Goal: Transaction & Acquisition: Purchase product/service

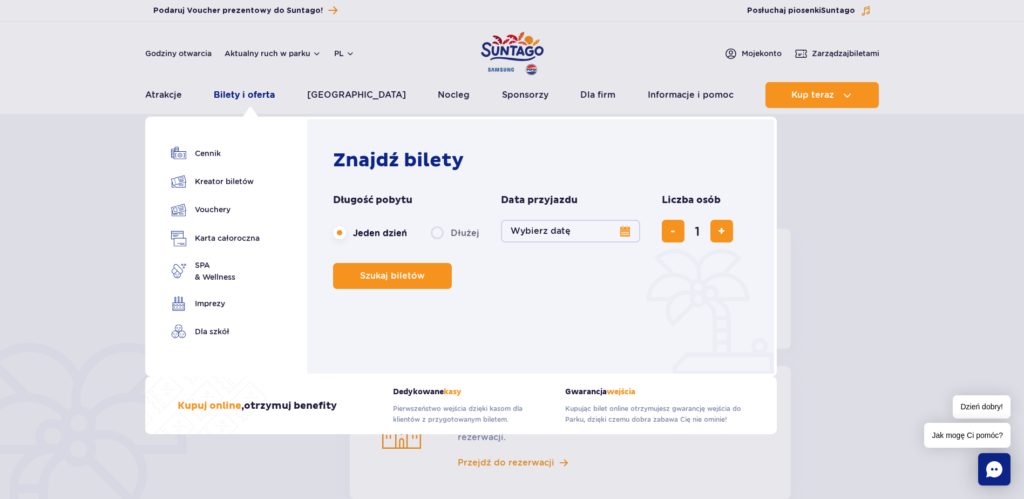
click at [242, 94] on link "Bilety i oferta" at bounding box center [244, 95] width 61 height 26
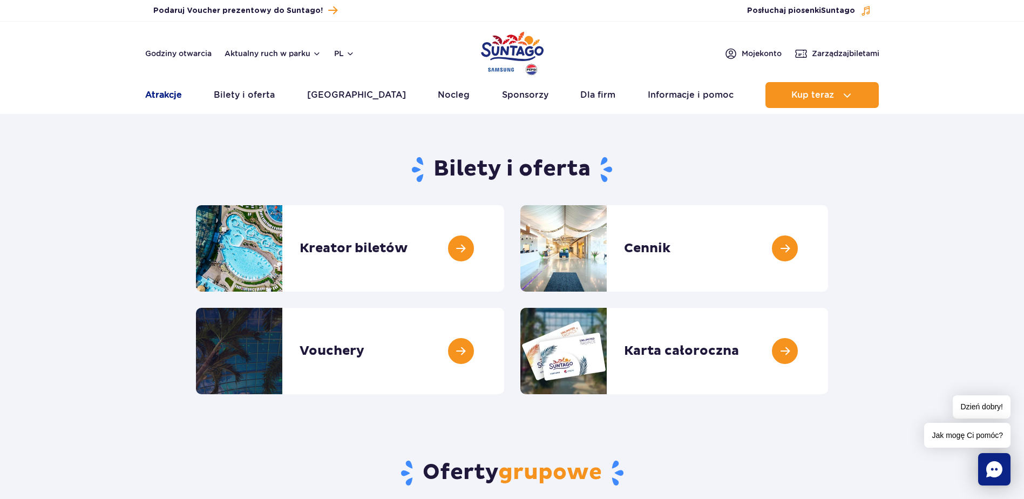
click at [179, 97] on link "Atrakcje" at bounding box center [163, 95] width 37 height 26
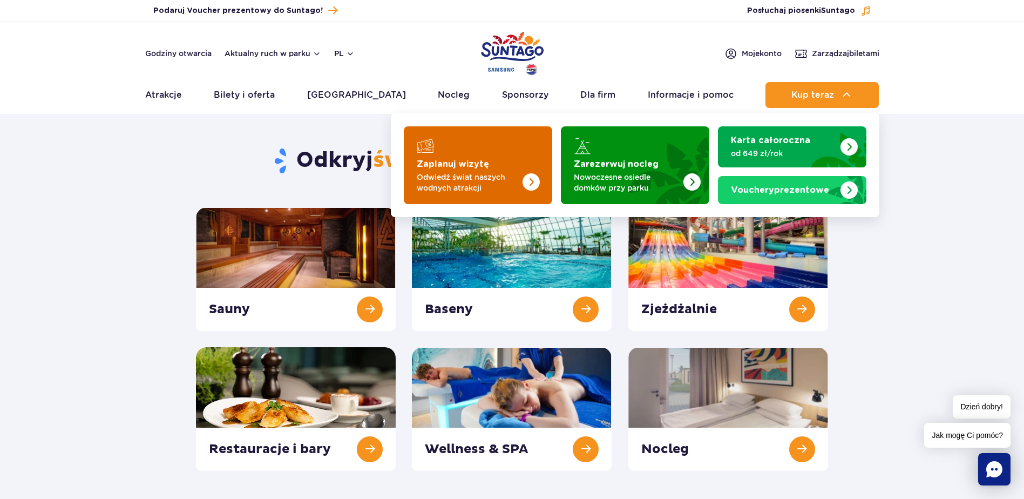
click at [496, 170] on img "Zaplanuj wizytę" at bounding box center [509, 162] width 86 height 84
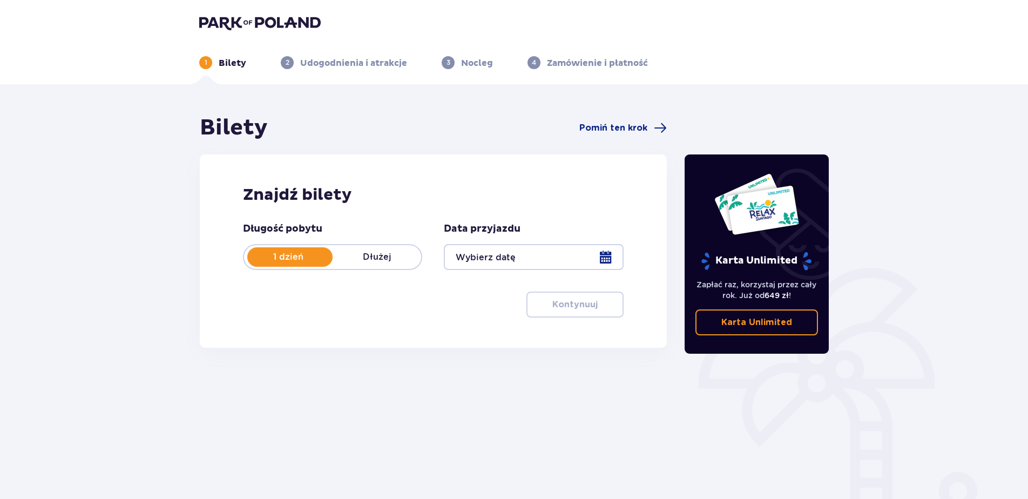
click at [612, 257] on div at bounding box center [533, 257] width 179 height 26
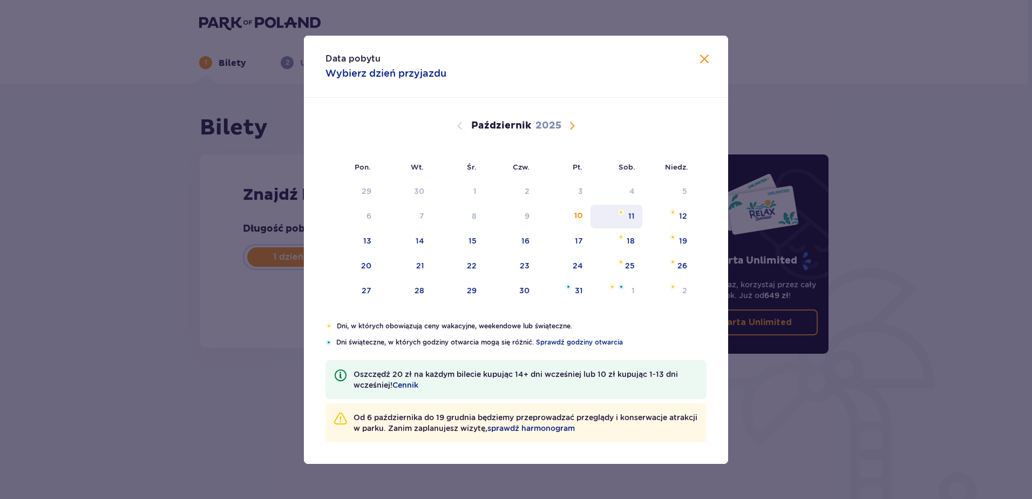
click at [634, 214] on div "11" at bounding box center [631, 216] width 6 height 11
type input "11.10.25"
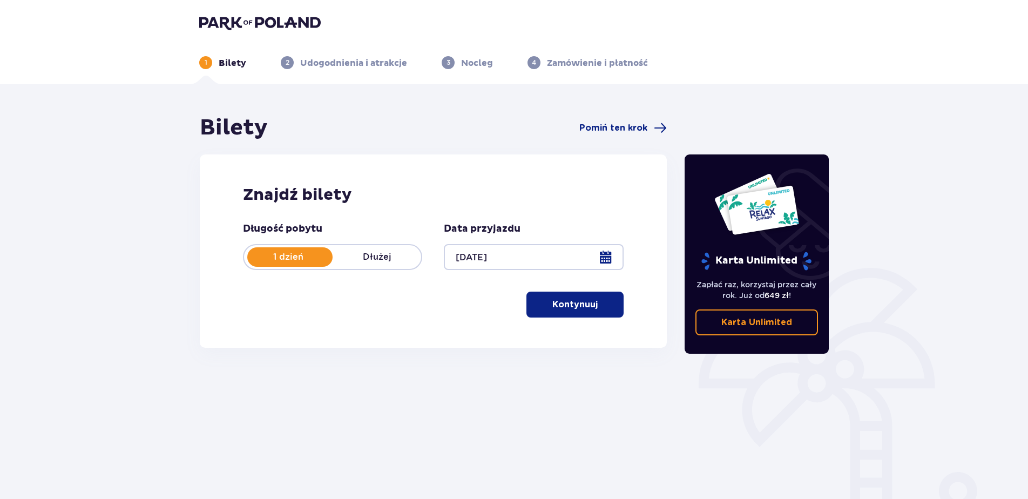
click at [586, 309] on p "Kontynuuj" at bounding box center [574, 305] width 45 height 12
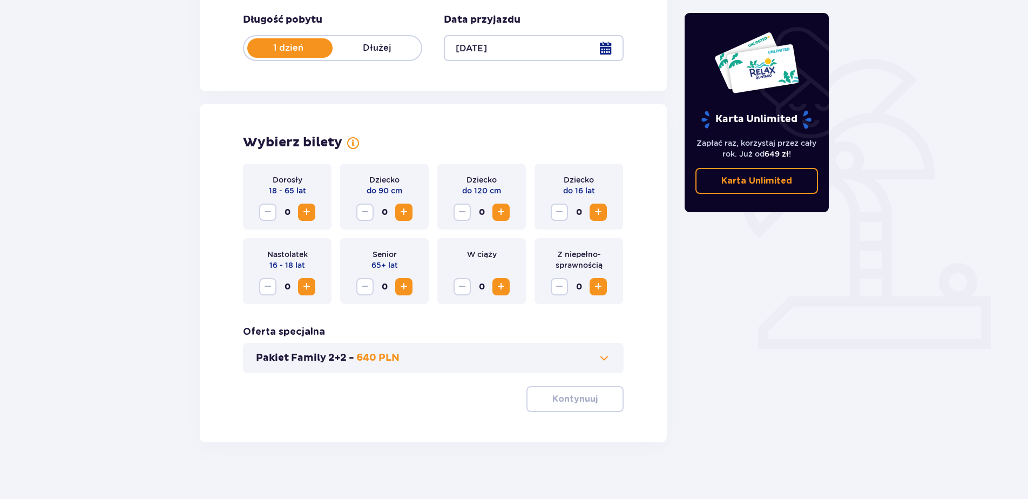
scroll to position [217, 0]
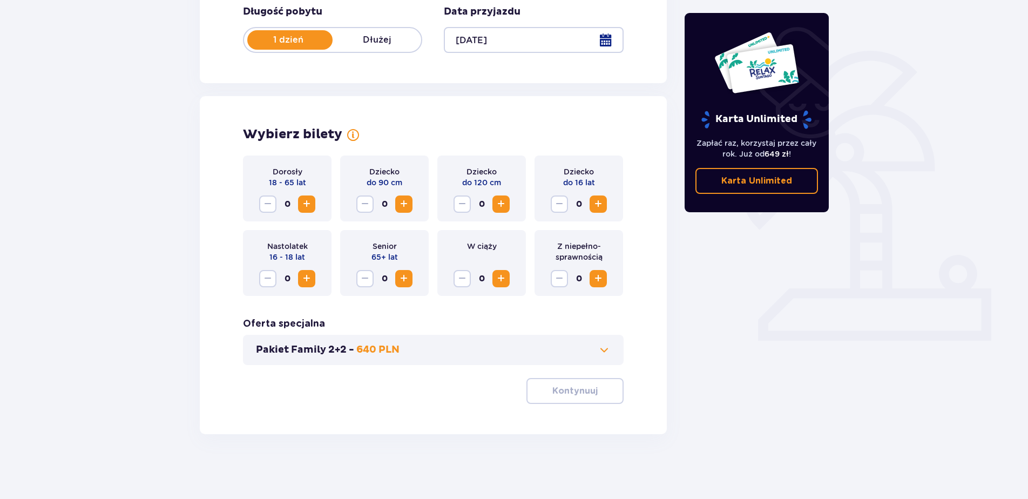
click at [301, 199] on span "Zwiększ" at bounding box center [306, 204] width 13 height 13
click at [303, 199] on span "Zwiększ" at bounding box center [306, 204] width 13 height 13
click at [580, 396] on p "Kontynuuj" at bounding box center [574, 391] width 45 height 12
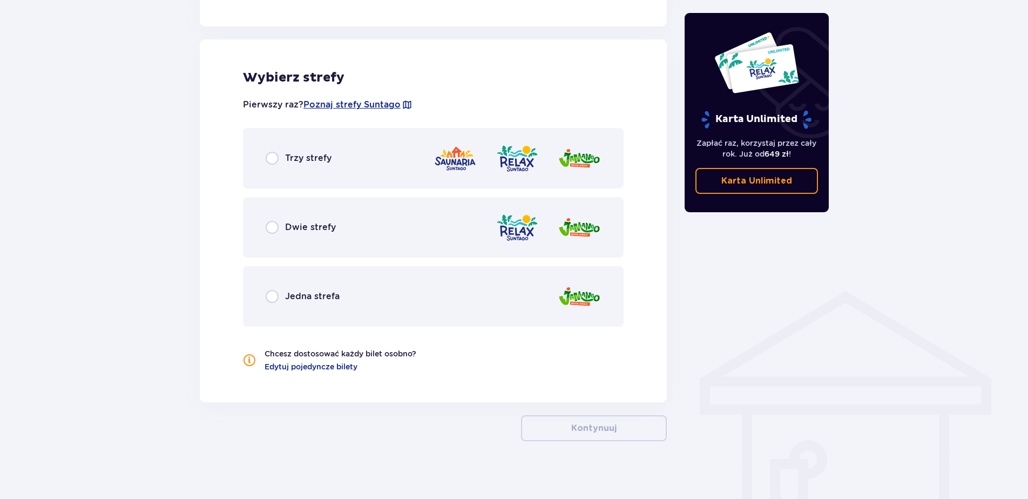
scroll to position [593, 0]
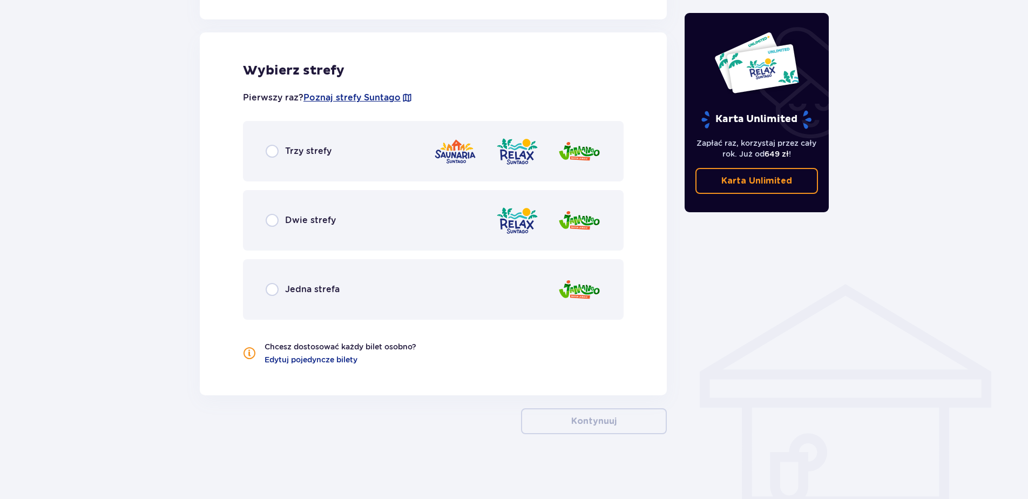
click at [309, 157] on span "Trzy strefy" at bounding box center [308, 151] width 46 height 12
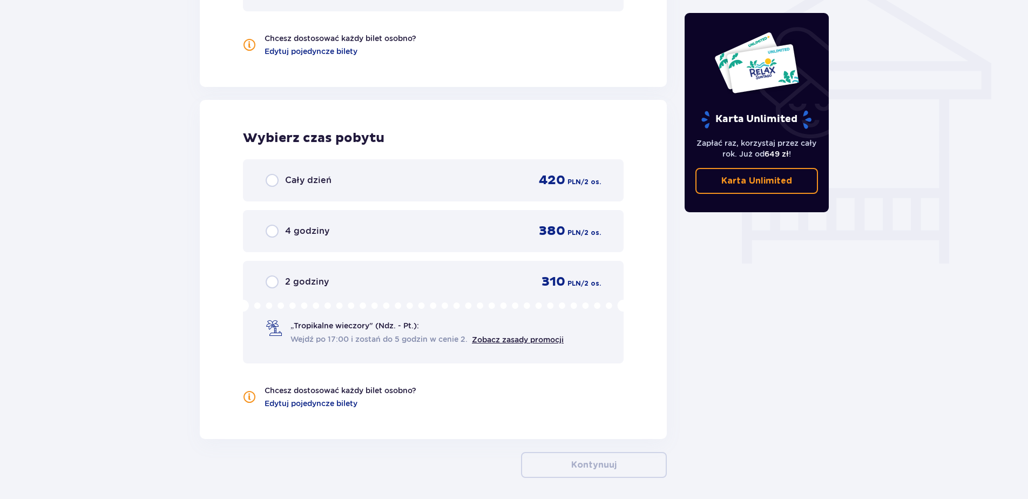
scroll to position [945, 0]
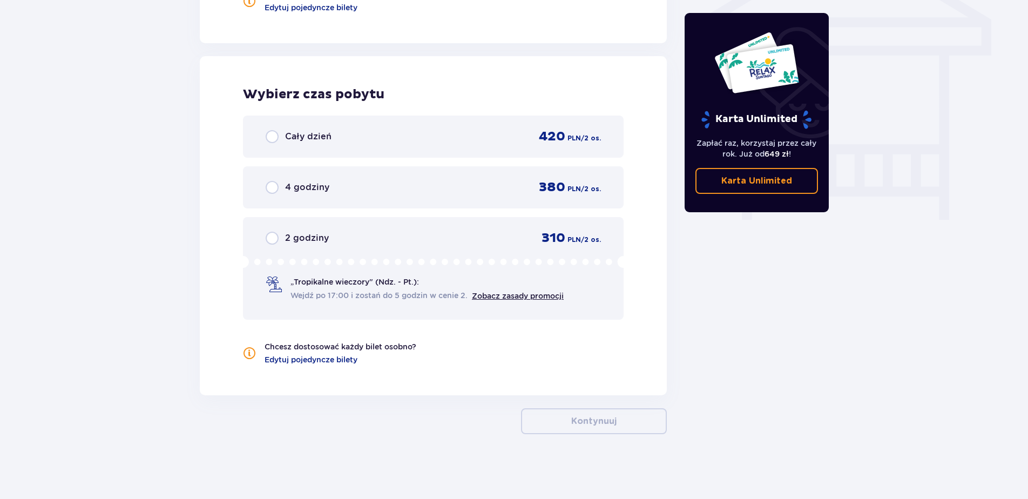
click at [362, 144] on div "Cały dzień 420 PLN / 2 os." at bounding box center [433, 136] width 335 height 16
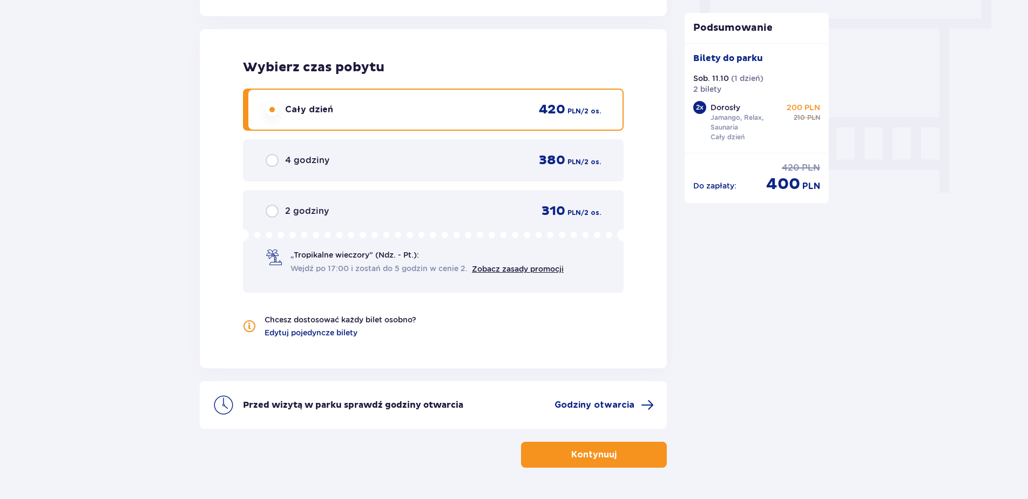
scroll to position [999, 0]
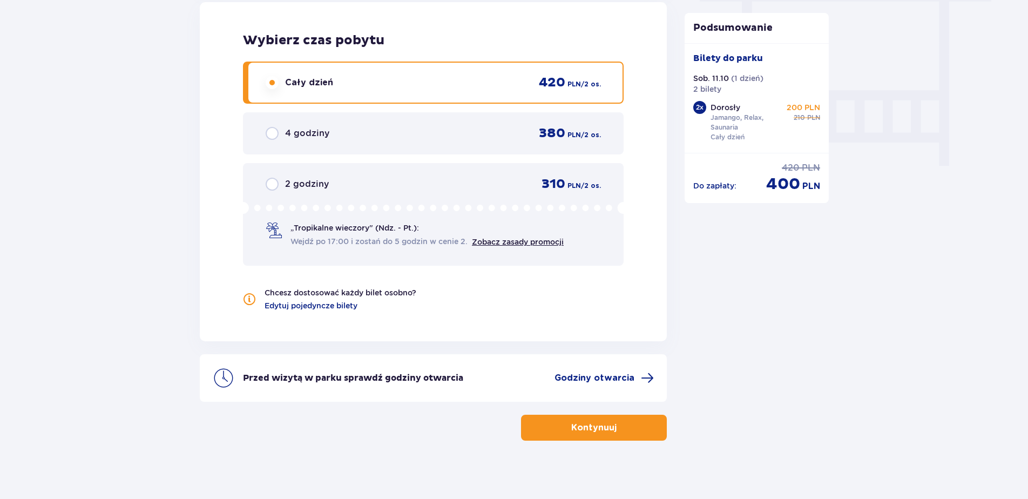
click at [584, 437] on button "Kontynuuj" at bounding box center [594, 428] width 146 height 26
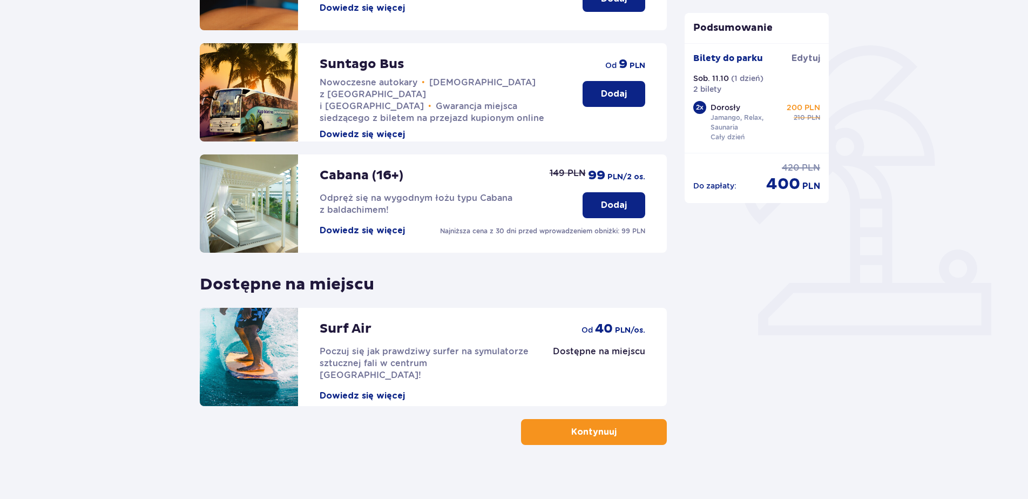
scroll to position [233, 0]
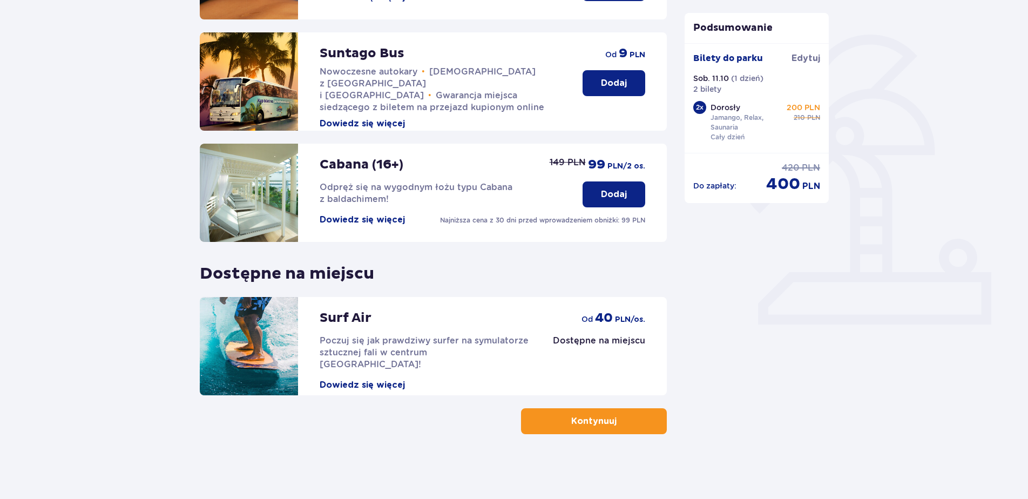
click at [609, 412] on button "Kontynuuj" at bounding box center [594, 421] width 146 height 26
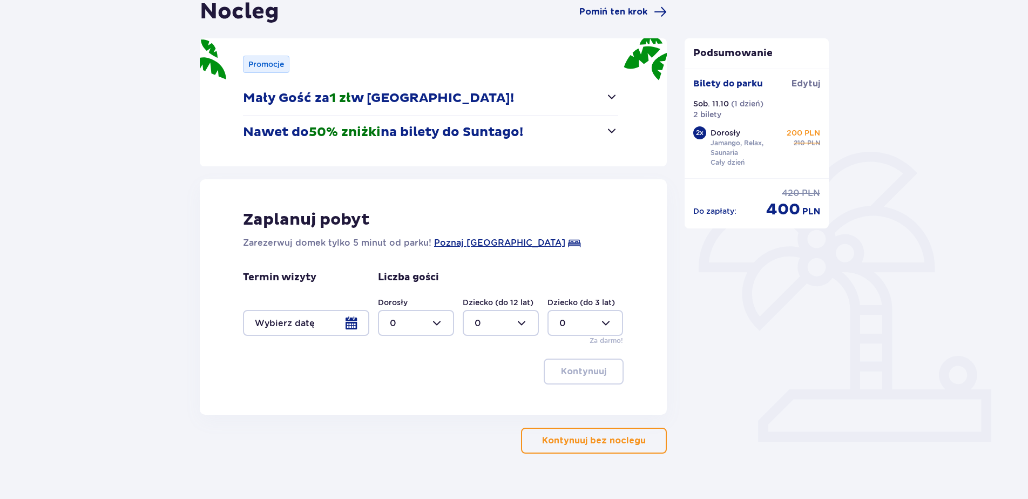
scroll to position [136, 0]
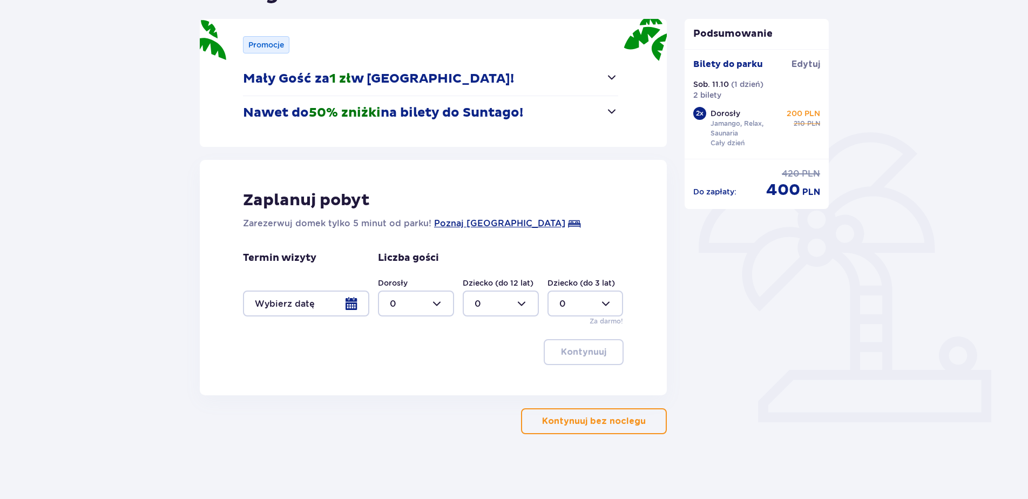
click at [623, 414] on button "Kontynuuj bez noclegu" at bounding box center [594, 421] width 146 height 26
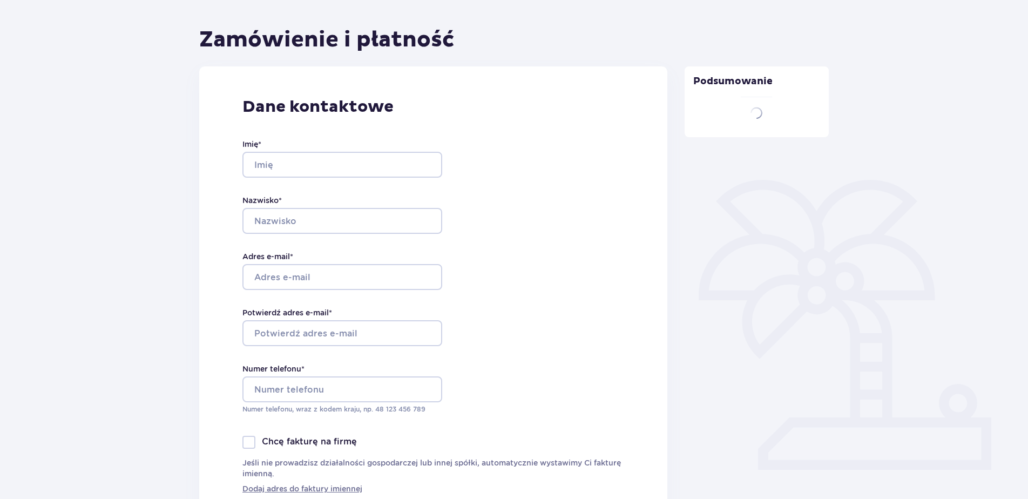
type input "Dawid"
type input "Adamusiński"
type input "[PERSON_NAME][EMAIL_ADDRESS][PERSON_NAME][DOMAIN_NAME]"
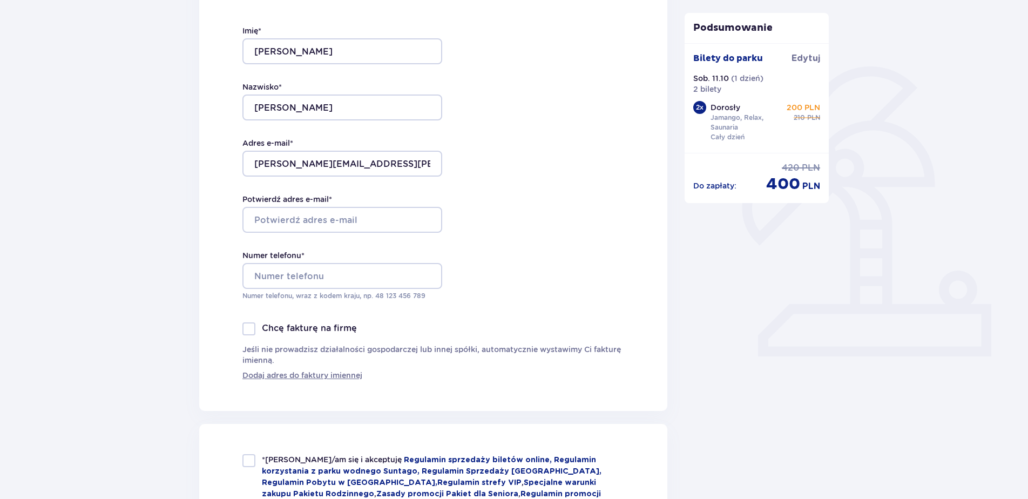
scroll to position [204, 0]
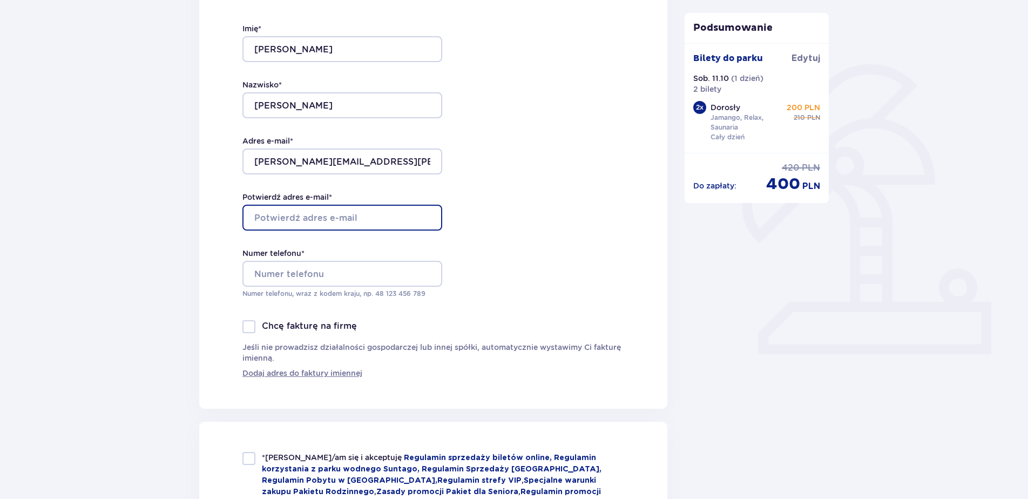
click at [336, 221] on input "Potwierdź adres e-mail *" at bounding box center [342, 218] width 200 height 26
click at [523, 221] on div "Dane kontaktowe Imię * Dawid Nazwisko * Adamusiński Adres e-mail * dawid.adamus…" at bounding box center [433, 180] width 468 height 458
click at [345, 214] on input "Potwierdź adres e-mail *" at bounding box center [342, 218] width 200 height 26
type input "[PERSON_NAME][EMAIL_ADDRESS][PERSON_NAME][DOMAIN_NAME]"
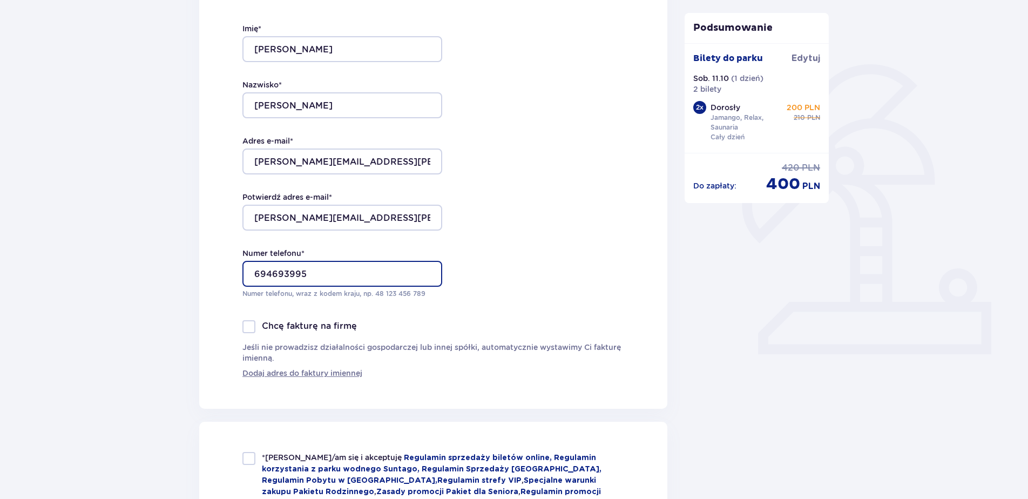
type input "694693995"
click at [531, 220] on div "Dane kontaktowe Imię * Dawid Nazwisko * Adamusiński Adres e-mail * dawid.adamus…" at bounding box center [433, 180] width 468 height 458
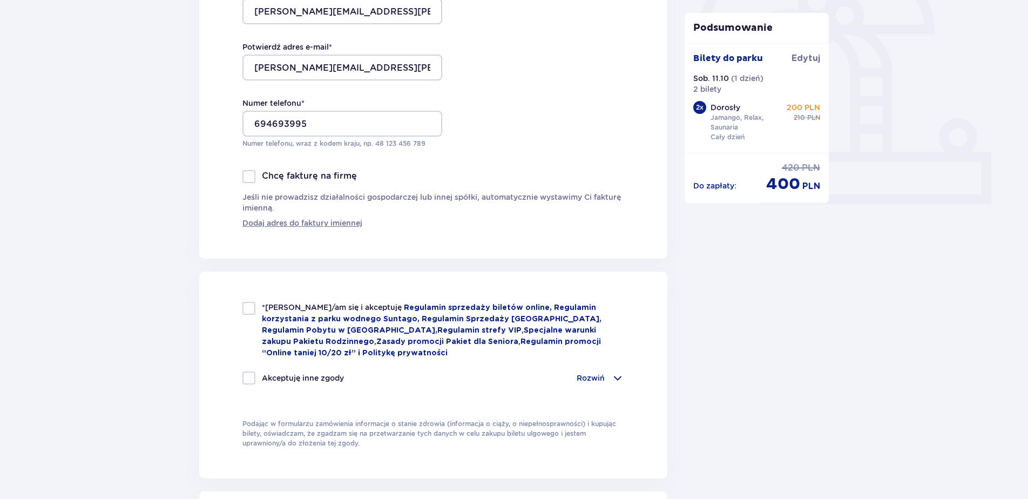
scroll to position [365, 0]
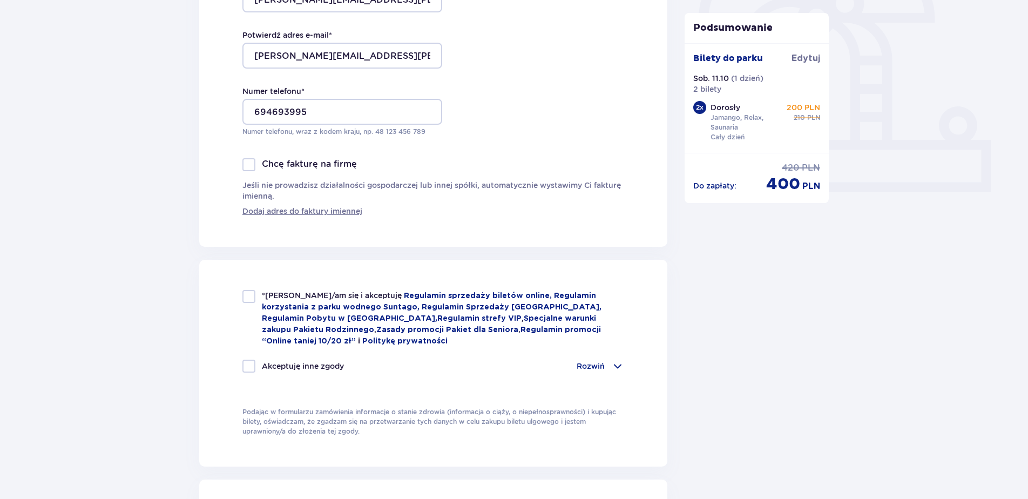
click at [249, 289] on div "*Zapoznałem/am się i akceptuję Regulamin sprzedaży biletów online, Regulamin ko…" at bounding box center [433, 363] width 468 height 207
click at [246, 295] on div at bounding box center [248, 296] width 13 height 13
checkbox input "true"
click at [246, 365] on div at bounding box center [248, 366] width 13 height 13
checkbox input "true"
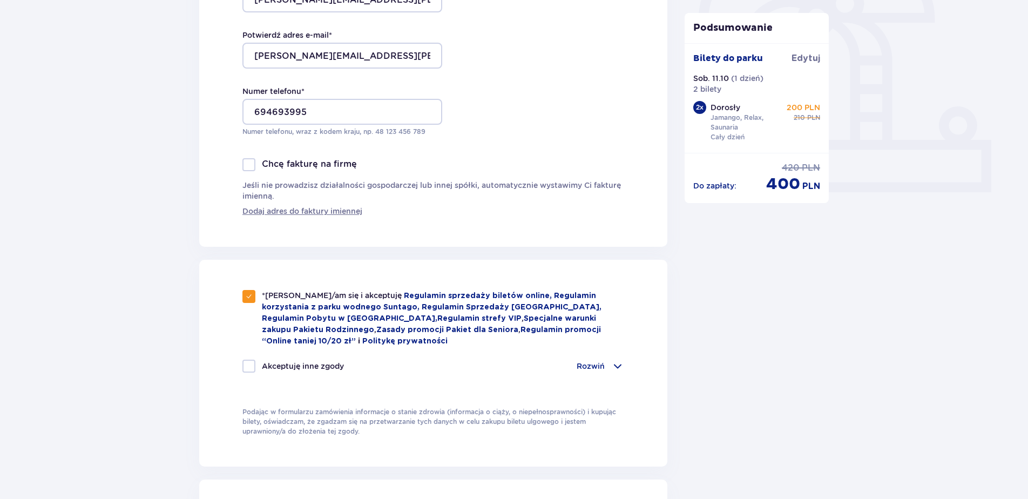
checkbox input "true"
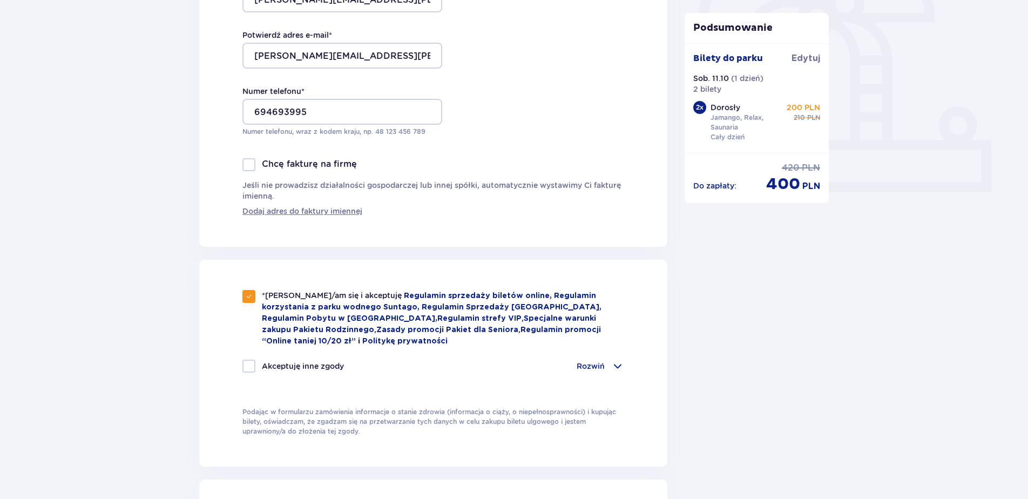
checkbox input "true"
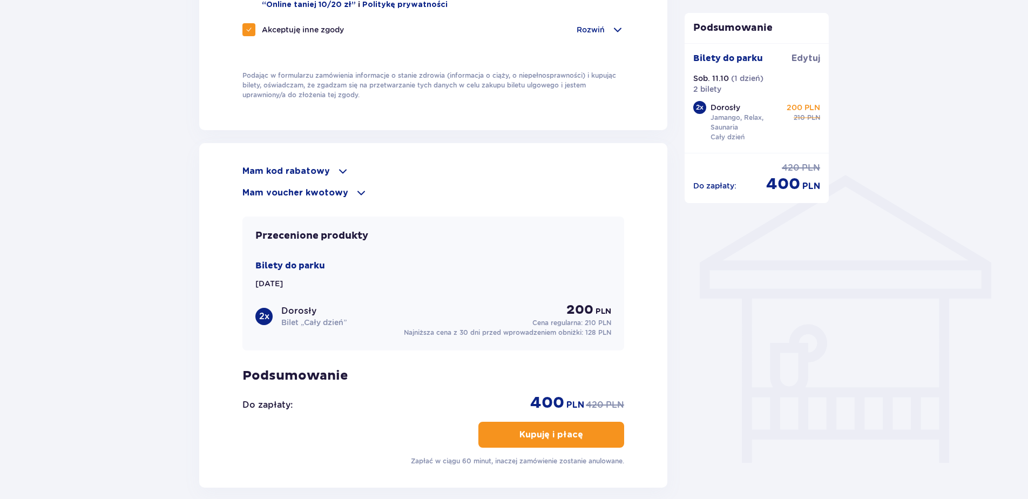
scroll to position [689, 0]
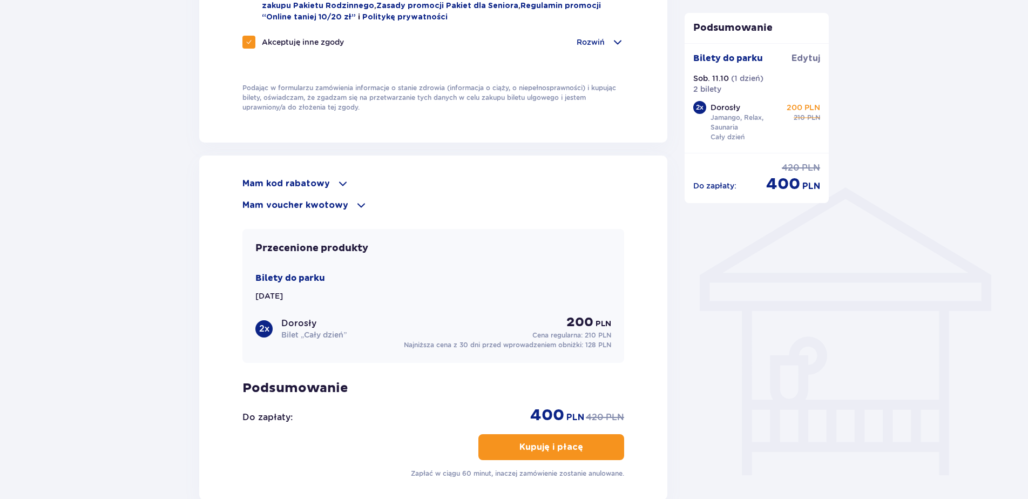
click at [336, 200] on p "Mam voucher kwotowy" at bounding box center [295, 205] width 106 height 12
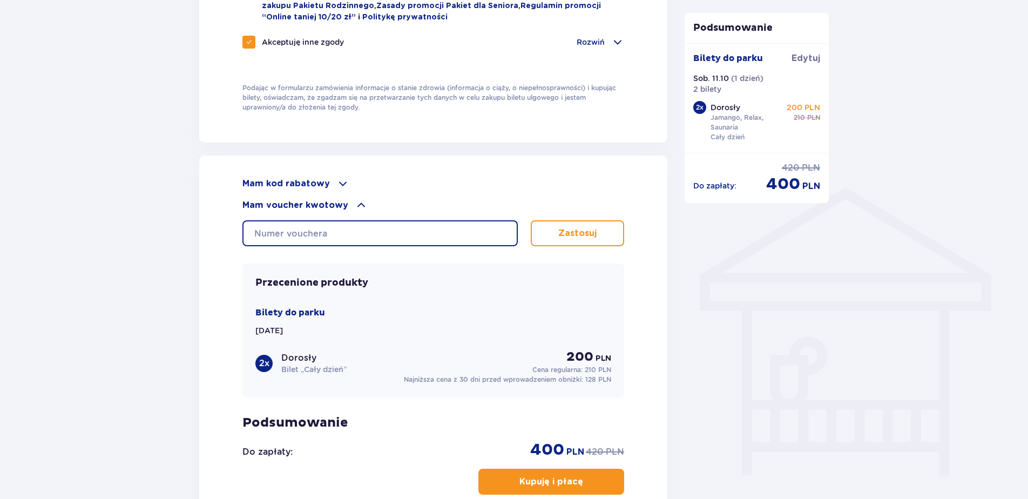
click at [401, 227] on input "text" at bounding box center [379, 233] width 275 height 26
type input "0680008060430244"
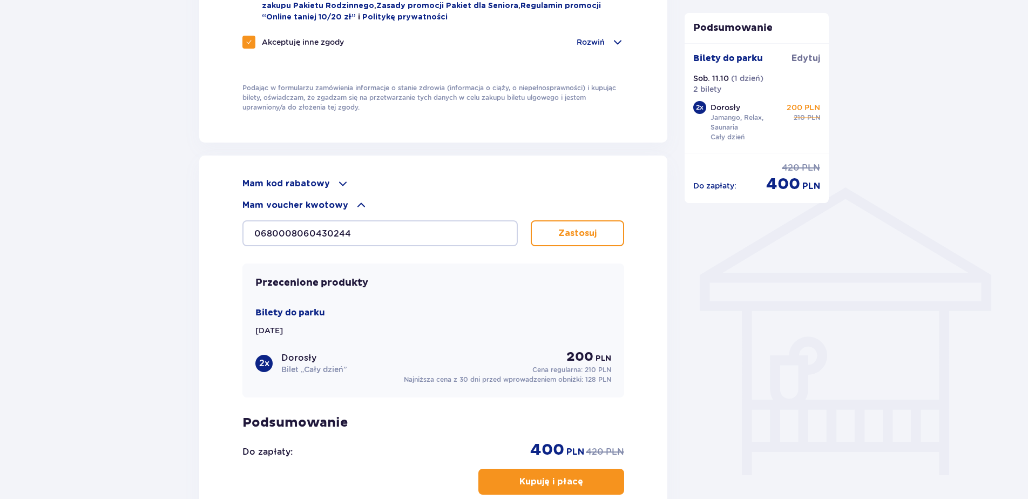
click at [580, 235] on p "Zastosuj" at bounding box center [577, 233] width 38 height 12
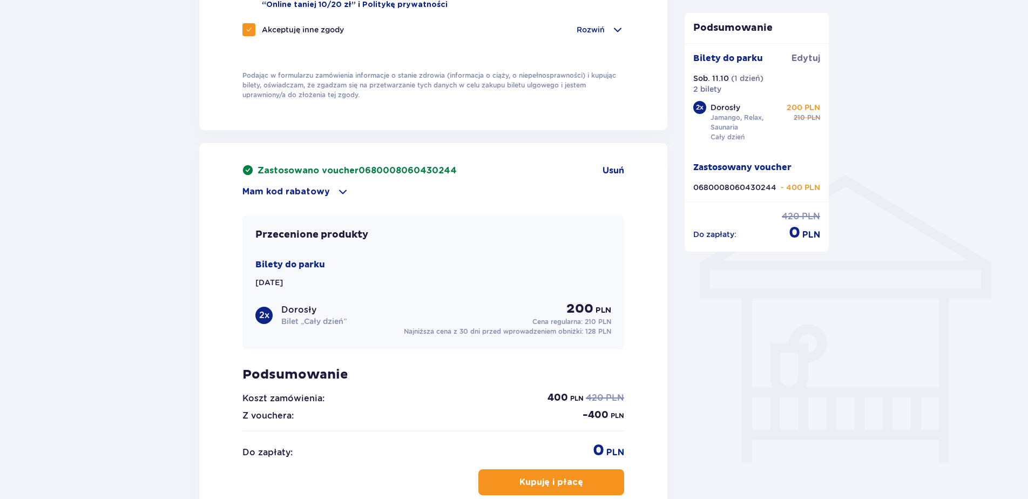
scroll to position [743, 0]
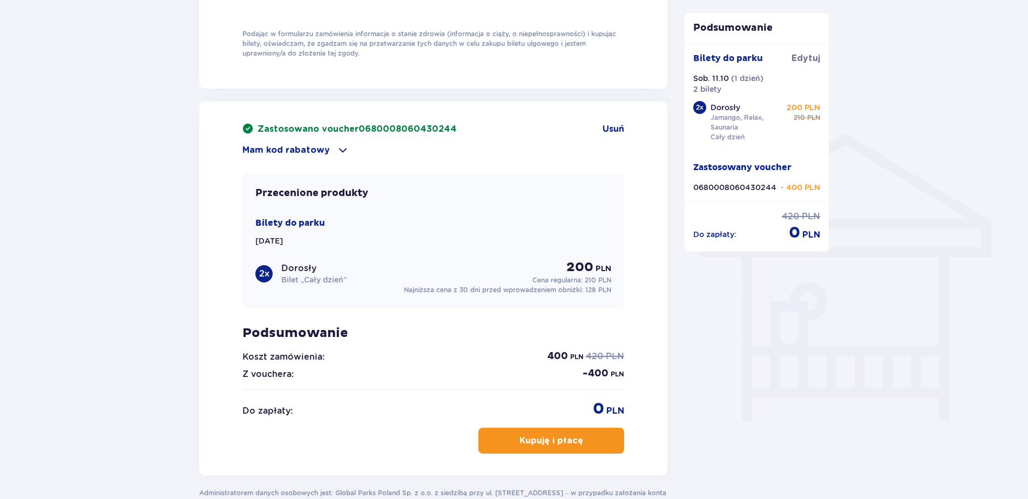
click at [557, 431] on button "Kupuję i płacę" at bounding box center [551, 441] width 146 height 26
